Goal: Find specific page/section: Find specific page/section

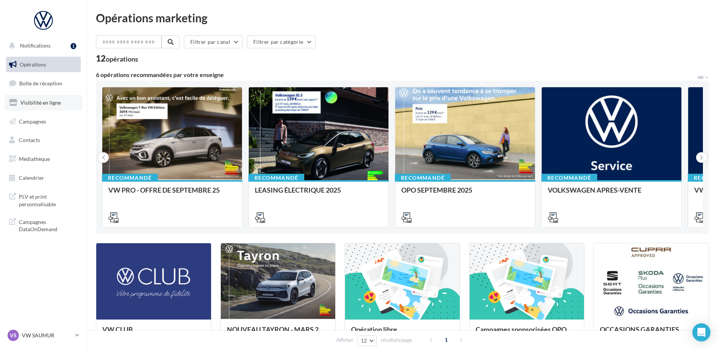
click at [37, 100] on span "Visibilité en ligne" at bounding box center [40, 102] width 40 height 6
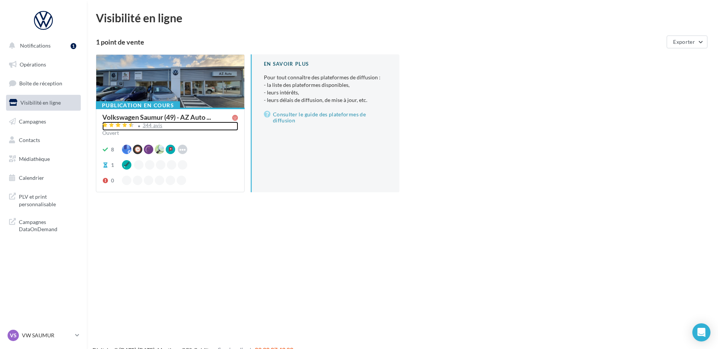
click at [156, 126] on div "344 avis" at bounding box center [153, 125] width 20 height 5
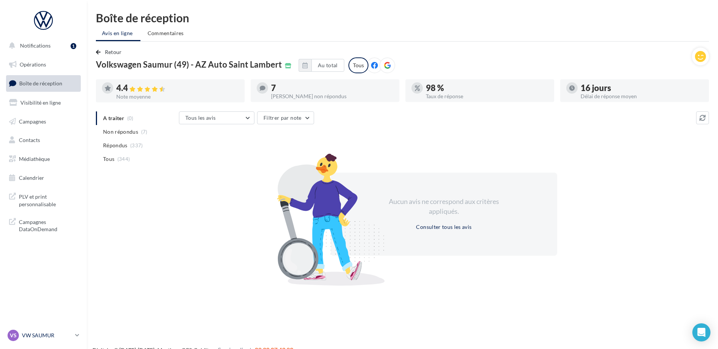
click at [50, 335] on p "VW SAUMUR" at bounding box center [47, 335] width 50 height 8
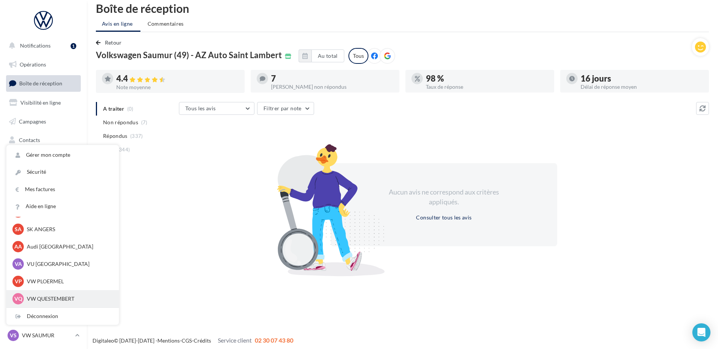
scroll to position [12, 0]
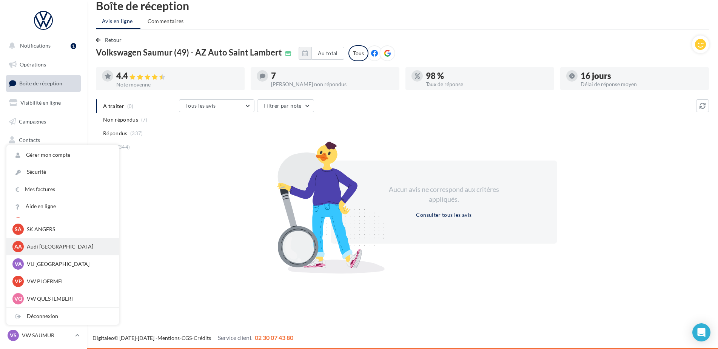
click at [42, 252] on div "AA Audi ANGERS audi-ange-tar" at bounding box center [62, 246] width 100 height 11
